Goal: Book appointment/travel/reservation

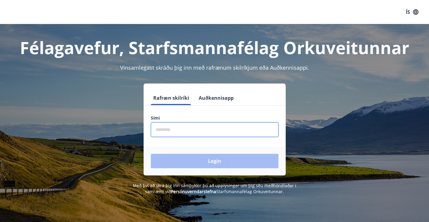
click at [202, 132] on input "phone" at bounding box center [215, 130] width 128 height 15
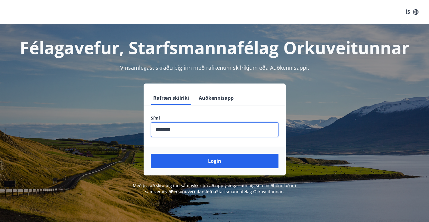
type input "********"
click at [151, 154] on button "Login" at bounding box center [215, 161] width 128 height 14
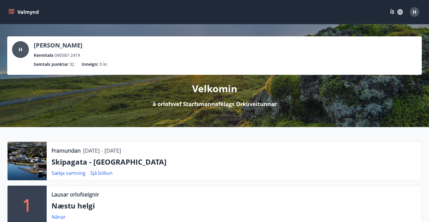
click at [8, 13] on button "Valmynd" at bounding box center [24, 12] width 34 height 11
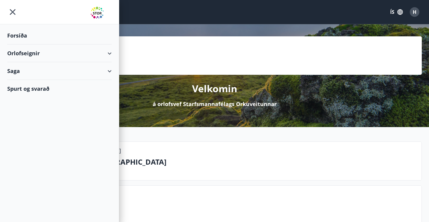
click at [104, 53] on div "Orlofseignir" at bounding box center [59, 54] width 104 height 18
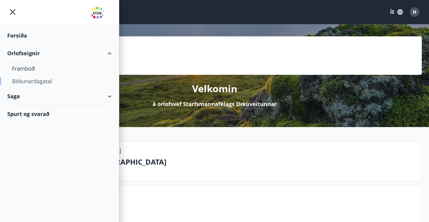
click at [26, 83] on div "Bókunardagatal" at bounding box center [59, 81] width 95 height 13
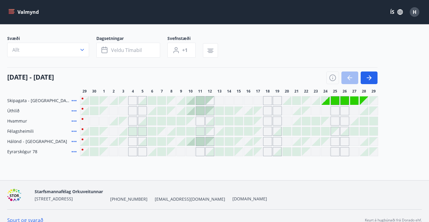
scroll to position [30, 0]
click at [330, 81] on icon "button" at bounding box center [332, 77] width 7 height 7
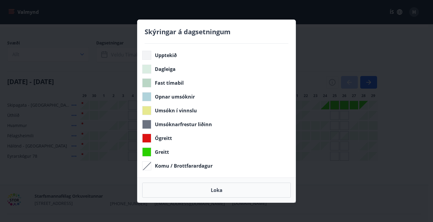
click at [405, 139] on div "Skýringar á dagsetningum Upptekið Dagleiga Fast tímabil Opnar umsóknir Umsókn í…" at bounding box center [216, 111] width 433 height 222
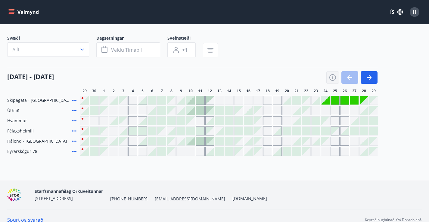
click at [334, 81] on icon "button" at bounding box center [332, 77] width 7 height 7
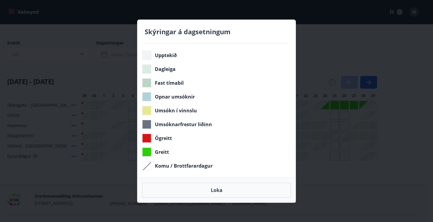
click at [413, 140] on div "Skýringar á dagsetningum Upptekið Dagleiga Fast tímabil Opnar umsóknir Umsókn í…" at bounding box center [216, 111] width 433 height 222
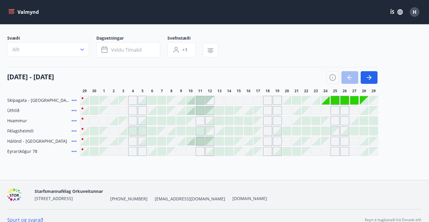
click at [198, 146] on div at bounding box center [200, 141] width 8 height 8
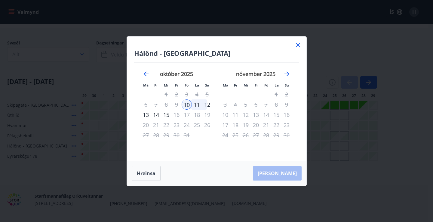
click at [299, 44] on icon at bounding box center [298, 45] width 7 height 7
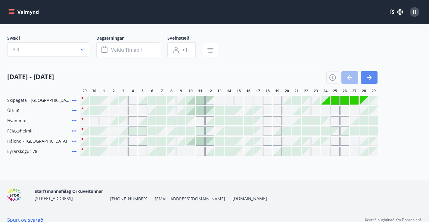
click at [371, 81] on icon "button" at bounding box center [368, 77] width 7 height 7
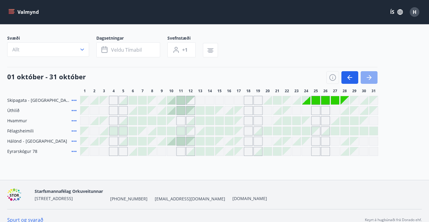
click at [371, 81] on icon "button" at bounding box center [368, 77] width 7 height 7
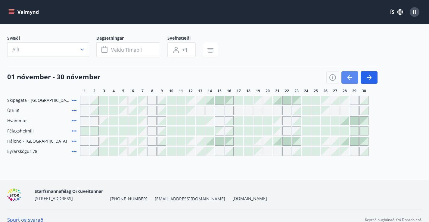
click at [353, 81] on icon "button" at bounding box center [349, 77] width 7 height 7
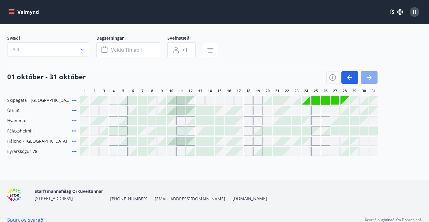
click at [371, 81] on icon "button" at bounding box center [368, 77] width 7 height 7
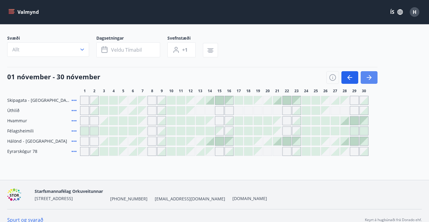
click at [372, 81] on icon "button" at bounding box center [368, 77] width 7 height 7
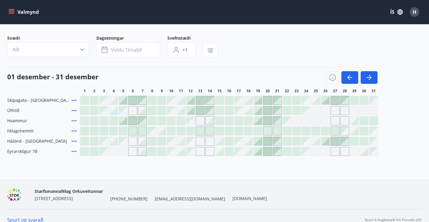
click at [131, 105] on div at bounding box center [133, 100] width 8 height 8
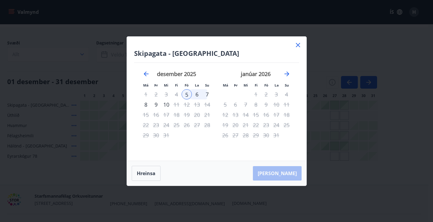
click at [298, 48] on icon at bounding box center [298, 45] width 7 height 7
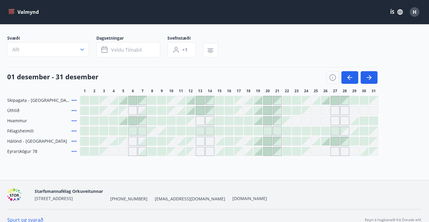
click at [17, 10] on button "Valmynd" at bounding box center [24, 12] width 34 height 11
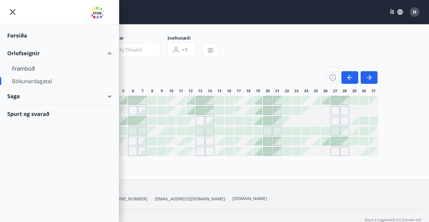
click at [23, 38] on div "Forsíða" at bounding box center [59, 36] width 104 height 18
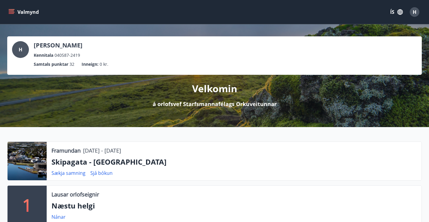
click at [15, 13] on button "Valmynd" at bounding box center [24, 12] width 34 height 11
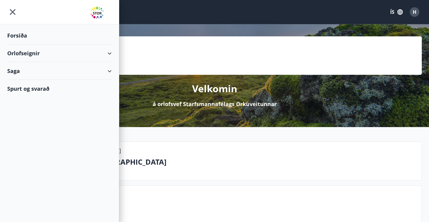
drag, startPoint x: 103, startPoint y: 53, endPoint x: 97, endPoint y: 54, distance: 6.4
click at [103, 54] on div "Orlofseignir" at bounding box center [59, 54] width 104 height 18
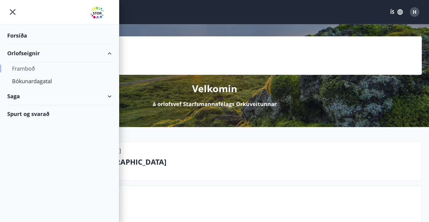
click at [29, 68] on div "Framboð" at bounding box center [59, 68] width 95 height 13
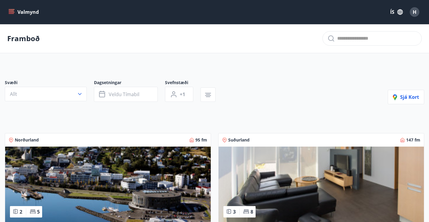
click at [11, 14] on icon "menu" at bounding box center [11, 12] width 6 height 6
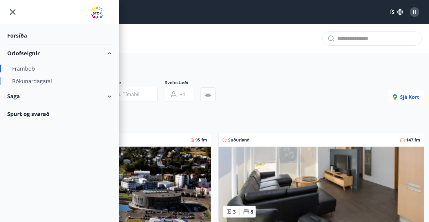
click at [25, 82] on div "Bókunardagatal" at bounding box center [59, 81] width 95 height 13
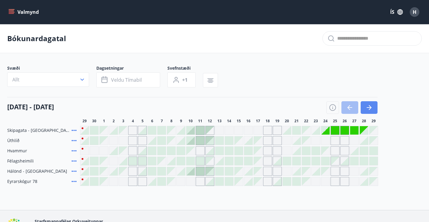
click at [371, 111] on icon "button" at bounding box center [368, 107] width 7 height 7
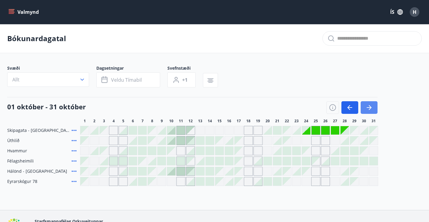
click at [372, 111] on icon "button" at bounding box center [368, 107] width 7 height 7
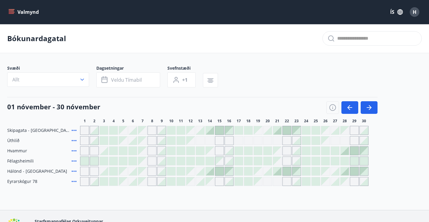
click at [241, 176] on div at bounding box center [239, 171] width 8 height 8
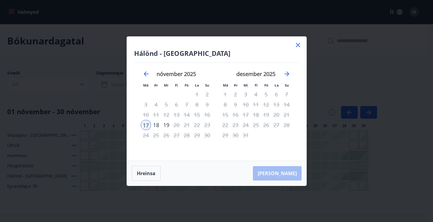
click at [144, 124] on div "17" at bounding box center [146, 125] width 10 height 10
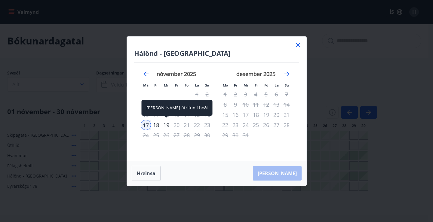
click at [167, 128] on div "19" at bounding box center [166, 125] width 10 height 10
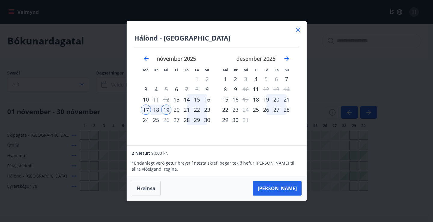
click at [300, 28] on icon at bounding box center [298, 29] width 7 height 7
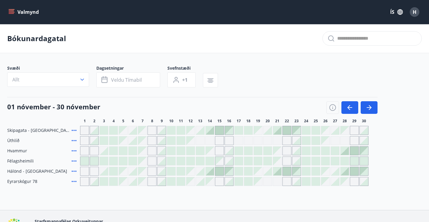
click at [24, 11] on button "Valmynd" at bounding box center [24, 12] width 34 height 11
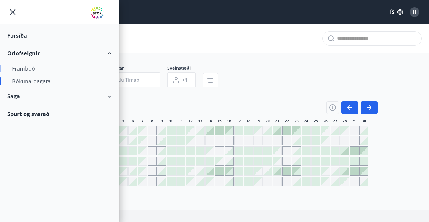
click at [30, 65] on div "Framboð" at bounding box center [59, 68] width 95 height 13
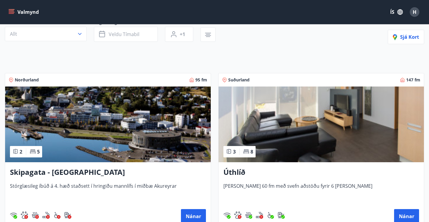
scroll to position [181, 0]
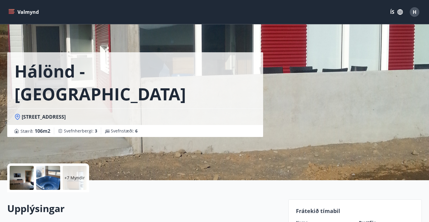
click at [72, 177] on p "+7 Myndir" at bounding box center [74, 178] width 20 height 6
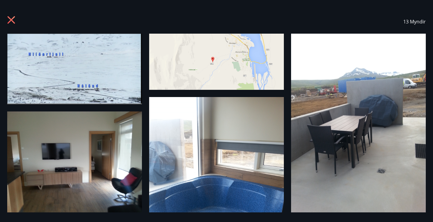
click at [11, 19] on icon at bounding box center [12, 20] width 8 height 8
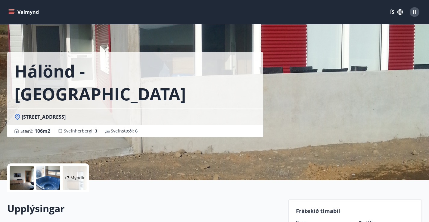
click at [15, 11] on button "Valmynd" at bounding box center [24, 12] width 34 height 11
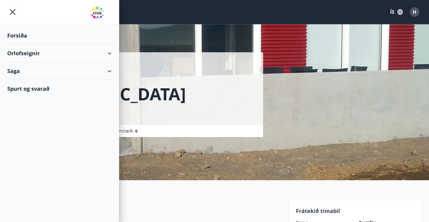
click at [24, 53] on div "Orlofseignir" at bounding box center [59, 54] width 104 height 18
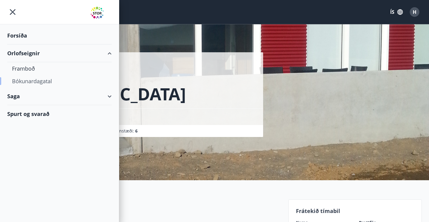
click at [38, 80] on div "Bókunardagatal" at bounding box center [59, 81] width 95 height 13
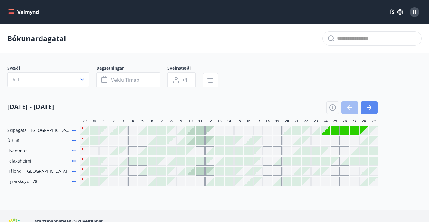
click at [370, 111] on icon "button" at bounding box center [368, 107] width 7 height 7
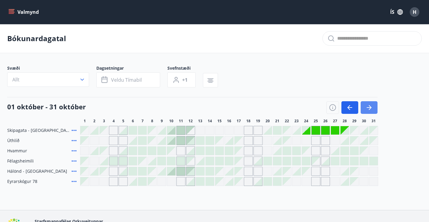
click at [369, 111] on icon "button" at bounding box center [368, 107] width 7 height 7
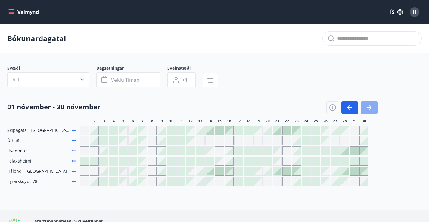
click at [369, 111] on icon "button" at bounding box center [368, 107] width 7 height 7
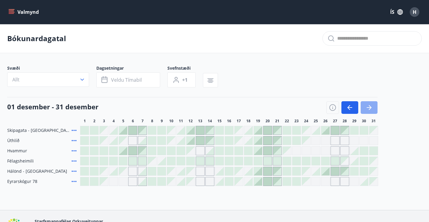
click at [369, 111] on icon "button" at bounding box center [368, 107] width 7 height 7
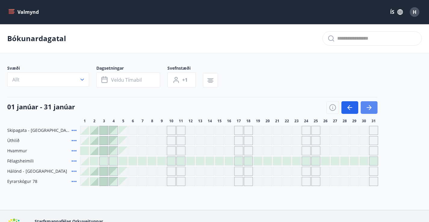
click at [369, 111] on icon "button" at bounding box center [368, 107] width 7 height 7
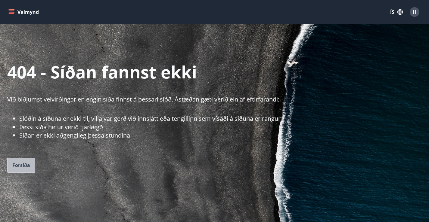
click at [29, 166] on span "Forsíða" at bounding box center [21, 165] width 18 height 7
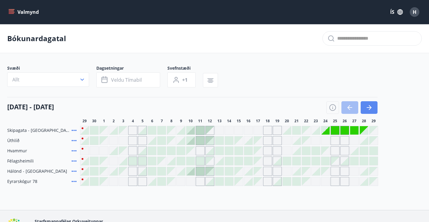
click at [366, 111] on icon "button" at bounding box center [368, 107] width 7 height 7
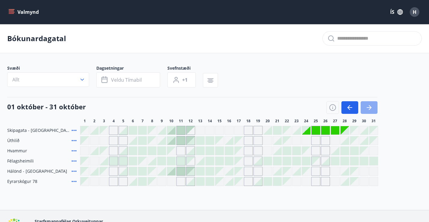
click at [366, 111] on icon "button" at bounding box center [368, 107] width 7 height 7
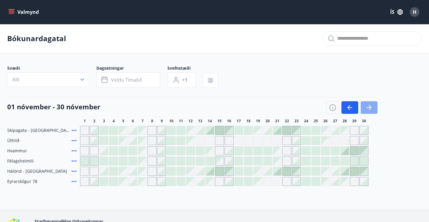
click at [366, 111] on icon "button" at bounding box center [368, 107] width 7 height 7
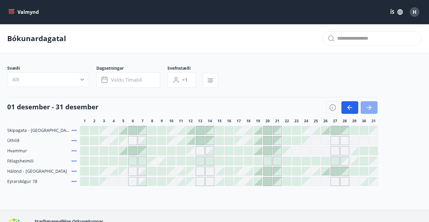
click at [366, 111] on icon "button" at bounding box center [368, 107] width 7 height 7
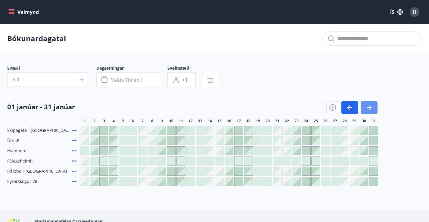
drag, startPoint x: 366, startPoint y: 112, endPoint x: 135, endPoint y: 142, distance: 233.7
click at [366, 111] on icon "button" at bounding box center [368, 107] width 7 height 7
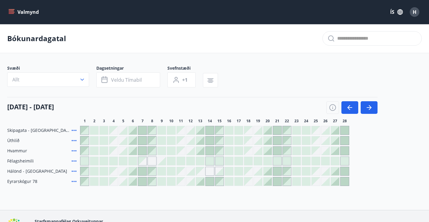
click at [257, 176] on div at bounding box center [258, 171] width 8 height 8
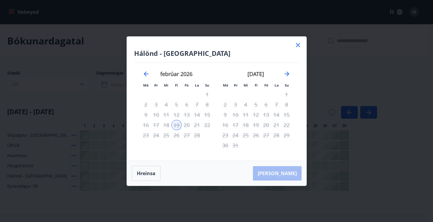
click at [298, 44] on icon at bounding box center [298, 45] width 7 height 7
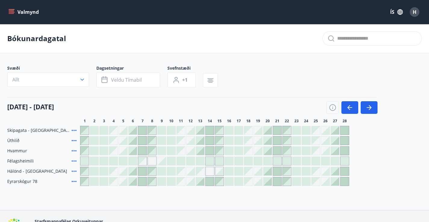
click at [257, 176] on div at bounding box center [258, 171] width 8 height 8
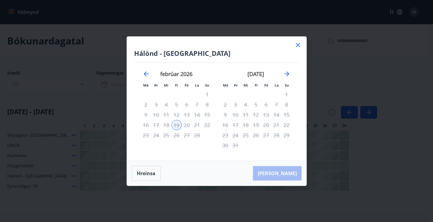
click at [300, 49] on div at bounding box center [298, 46] width 7 height 9
click at [297, 45] on icon at bounding box center [298, 45] width 7 height 7
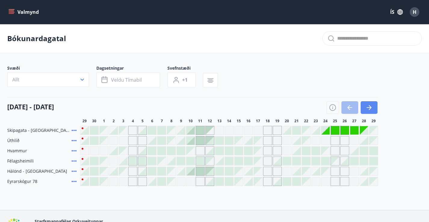
click at [368, 110] on icon "button" at bounding box center [368, 107] width 7 height 7
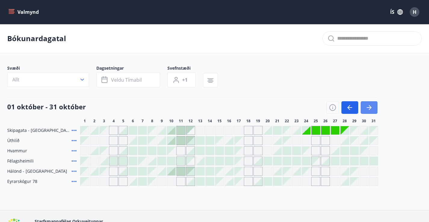
click at [369, 110] on icon "button" at bounding box center [370, 107] width 3 height 5
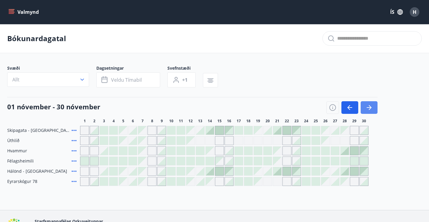
click at [369, 110] on icon "button" at bounding box center [370, 107] width 3 height 5
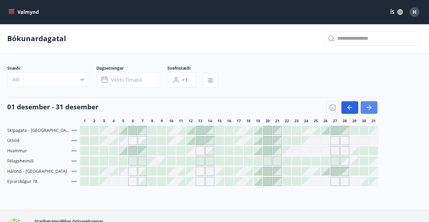
click at [370, 110] on icon "button" at bounding box center [370, 107] width 3 height 5
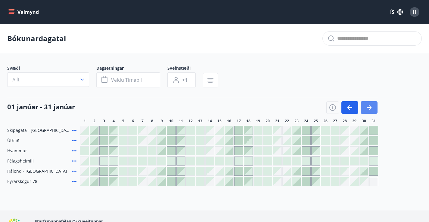
click at [371, 111] on icon "button" at bounding box center [368, 107] width 7 height 7
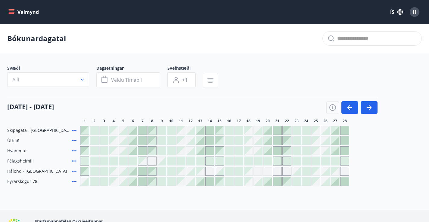
click at [257, 176] on div "Gráir dagar eru ekki bókanlegir" at bounding box center [257, 171] width 9 height 9
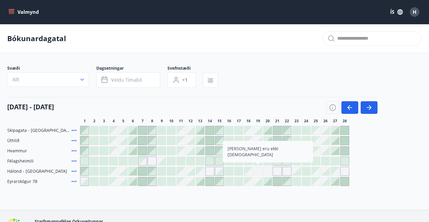
click at [260, 176] on div "Gráir dagar eru ekki bókanlegir" at bounding box center [257, 171] width 9 height 9
click at [289, 176] on div "Gráir dagar eru ekki bókanlegir" at bounding box center [286, 171] width 9 height 9
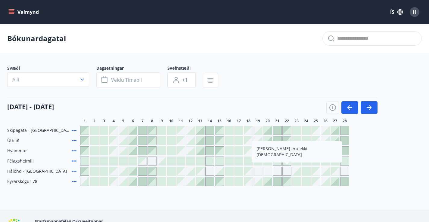
click at [256, 176] on div "Gráir dagar eru ekki bókanlegir" at bounding box center [257, 171] width 9 height 9
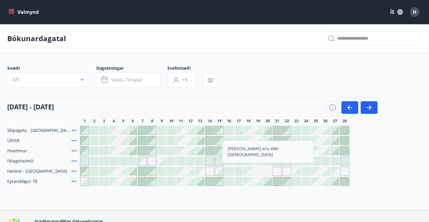
drag, startPoint x: 259, startPoint y: 199, endPoint x: 312, endPoint y: 194, distance: 53.2
click at [259, 199] on div "Bókunardagatal Svæði Allt Dagsetningar Veldu tímabil Svefnstæði +1 [DATE] - [DA…" at bounding box center [214, 117] width 429 height 186
